Goal: Information Seeking & Learning: Learn about a topic

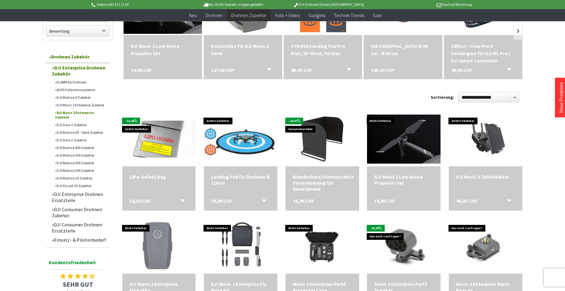
scroll to position [124, 0]
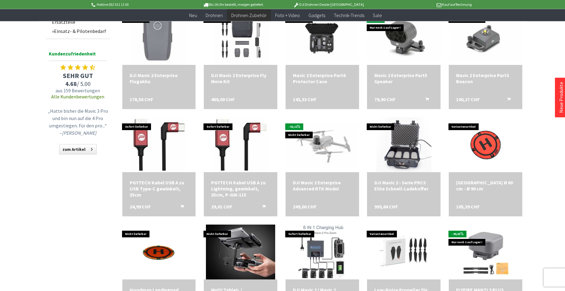
scroll to position [342, 0]
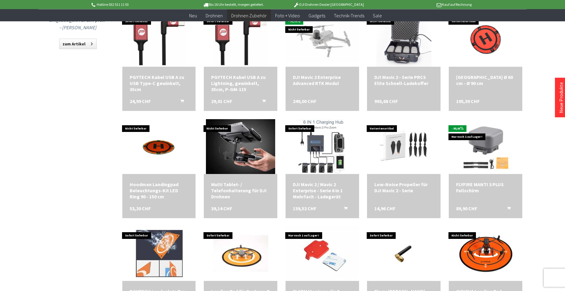
scroll to position [404, 0]
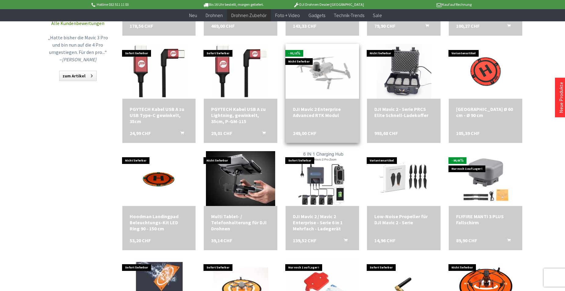
click at [310, 113] on div "DJI Mavic 2 Enterprise Advanced RTK Modul" at bounding box center [322, 112] width 59 height 12
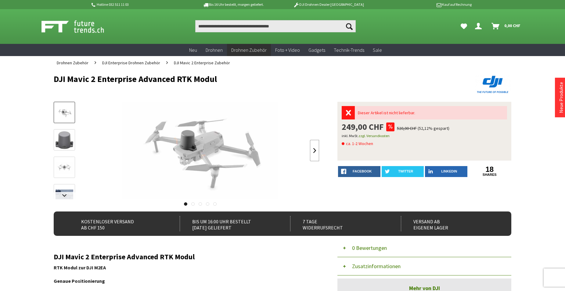
click at [314, 149] on link at bounding box center [314, 150] width 9 height 21
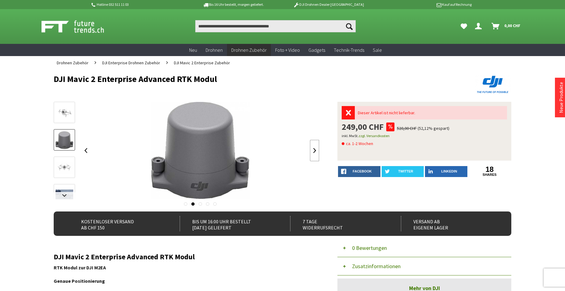
click at [314, 149] on link at bounding box center [314, 150] width 9 height 21
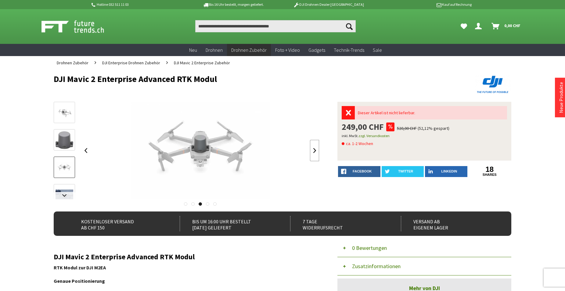
click at [313, 149] on link at bounding box center [314, 150] width 9 height 21
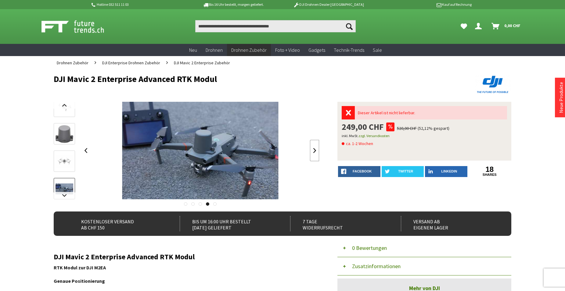
click at [310, 152] on link at bounding box center [314, 150] width 9 height 21
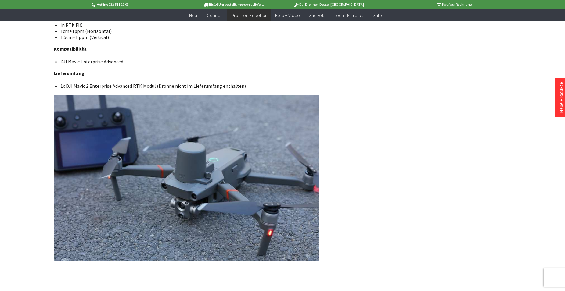
scroll to position [211, 0]
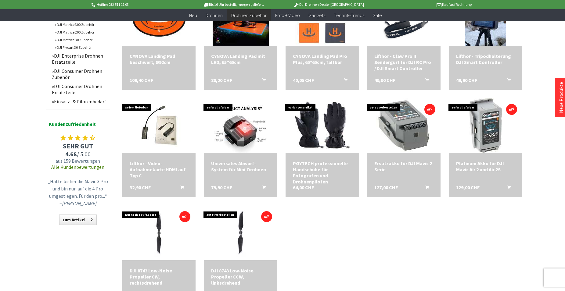
scroll to position [249, 0]
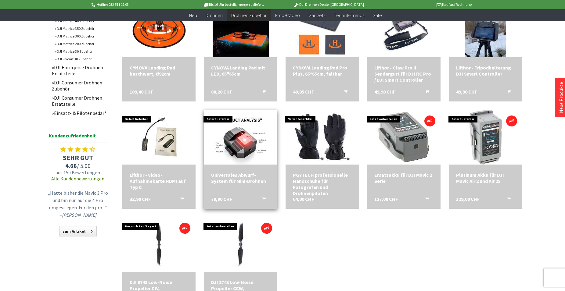
click at [227, 178] on div "Universales Abwurf-System für Mini-Drohnen" at bounding box center [240, 178] width 59 height 12
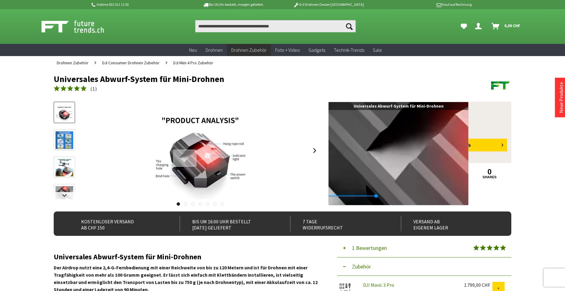
click at [185, 158] on div at bounding box center [184, 158] width 23 height 17
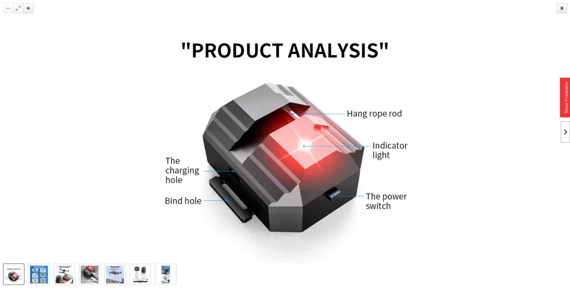
click at [564, 131] on link at bounding box center [565, 131] width 9 height 21
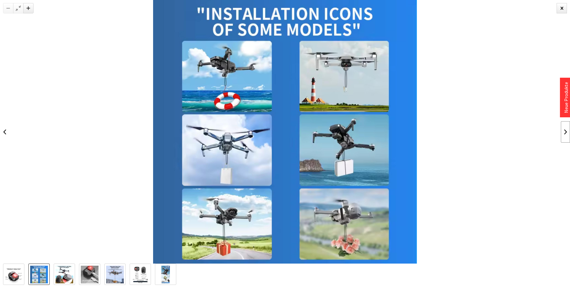
click at [564, 131] on link at bounding box center [565, 131] width 9 height 21
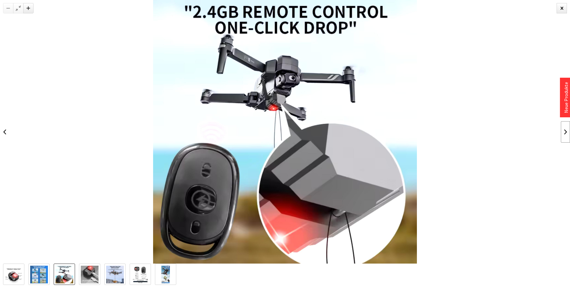
click at [564, 131] on link at bounding box center [565, 131] width 9 height 21
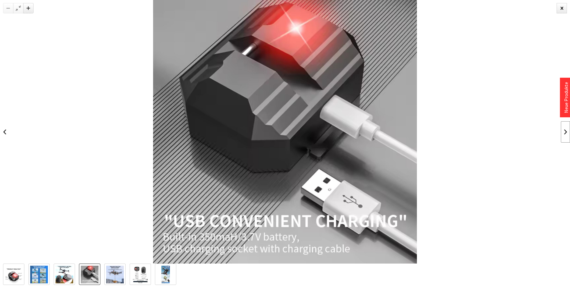
click at [564, 131] on link at bounding box center [565, 131] width 9 height 21
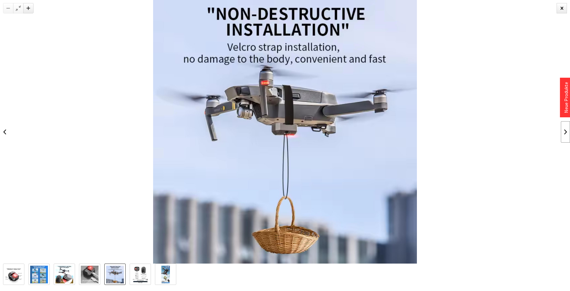
click at [564, 131] on link at bounding box center [565, 131] width 9 height 21
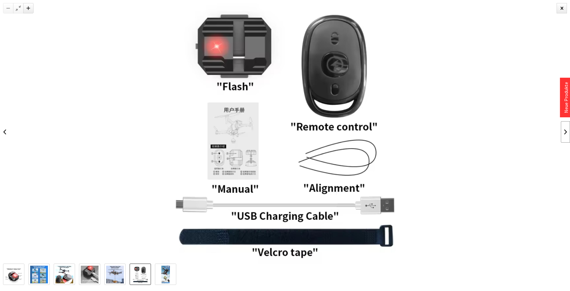
click at [564, 131] on link at bounding box center [565, 131] width 9 height 21
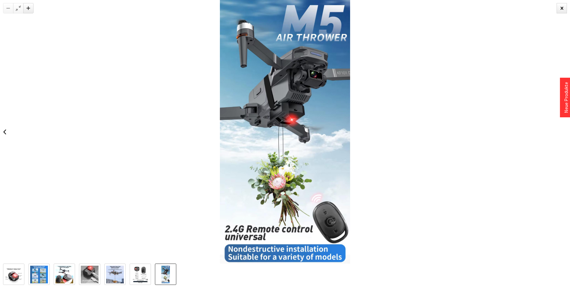
click at [564, 131] on div at bounding box center [285, 132] width 570 height 264
click at [563, 12] on div at bounding box center [561, 8] width 10 height 10
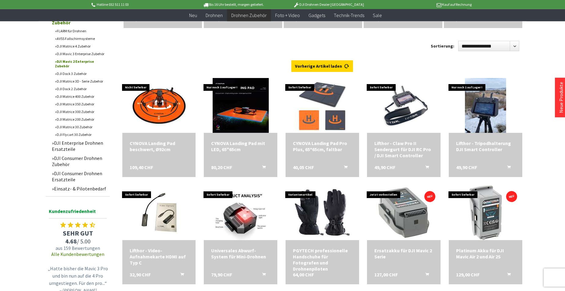
scroll to position [155, 0]
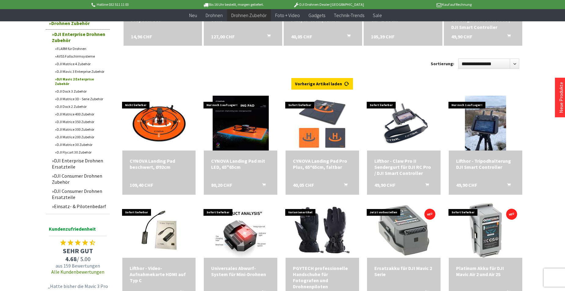
click at [75, 77] on link "DJI Mavic 2 Enterprise Zubehör" at bounding box center [81, 81] width 58 height 12
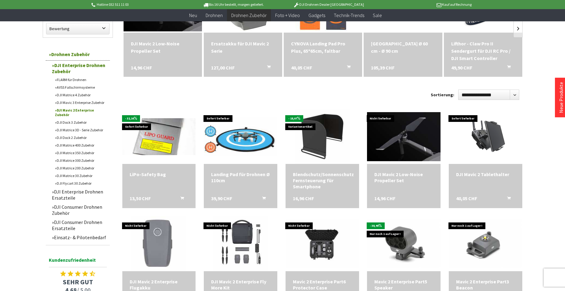
scroll to position [124, 0]
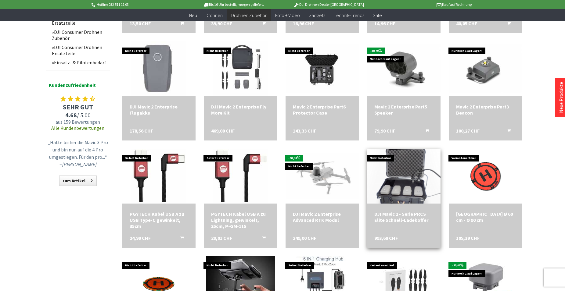
scroll to position [311, 0]
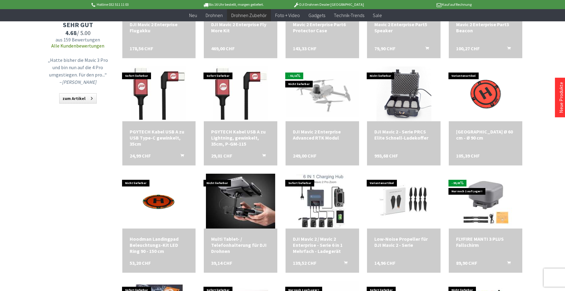
scroll to position [373, 0]
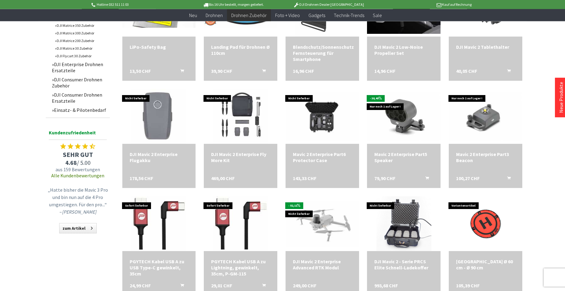
scroll to position [249, 0]
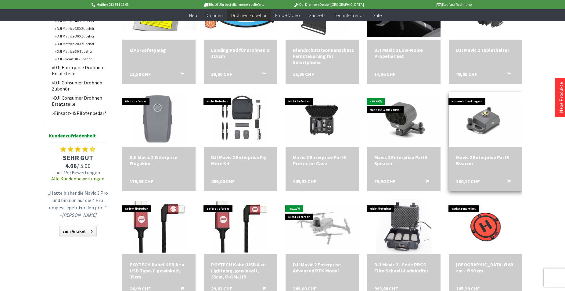
click at [468, 158] on div "Mavic 2 Enterprise Part3 Beacon" at bounding box center [485, 160] width 59 height 12
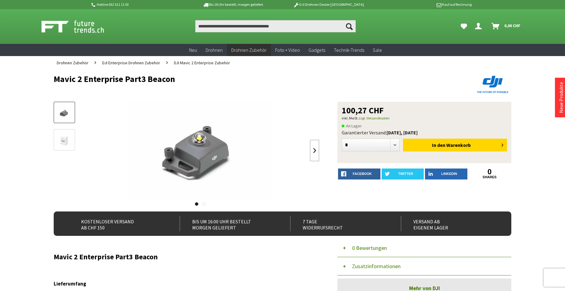
click at [315, 150] on link at bounding box center [314, 150] width 9 height 21
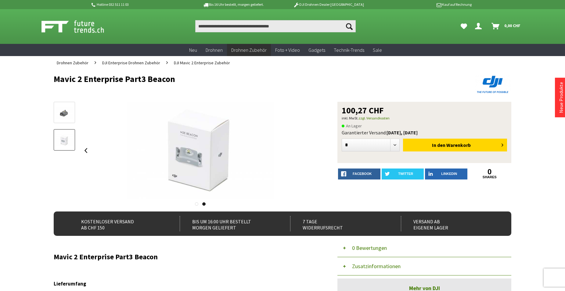
click at [315, 150] on div at bounding box center [200, 151] width 238 height 98
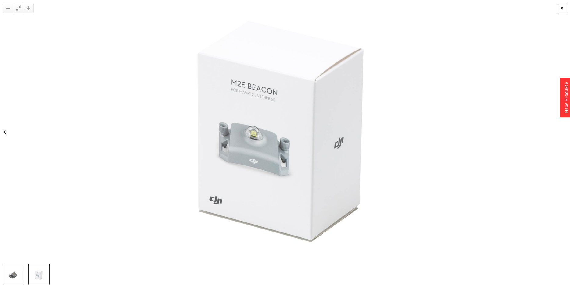
click at [557, 8] on div at bounding box center [561, 8] width 10 height 10
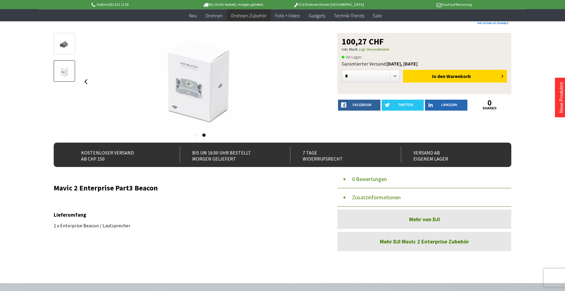
scroll to position [44, 0]
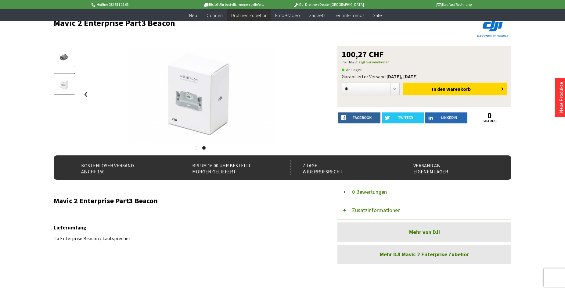
click at [64, 60] on img at bounding box center [64, 57] width 18 height 12
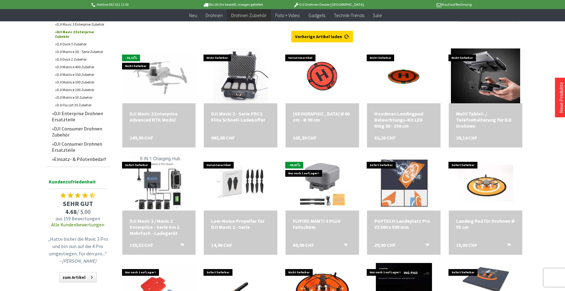
scroll to position [124, 0]
